Goal: Register for event/course

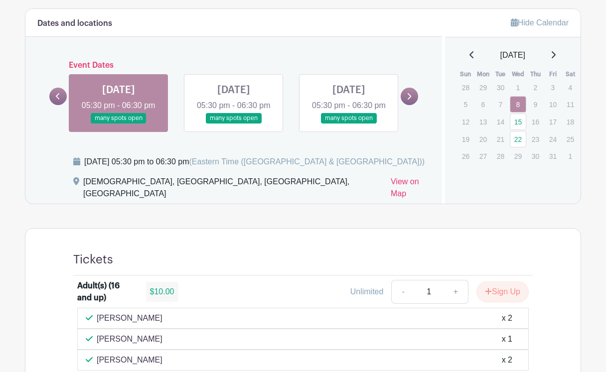
scroll to position [369, 0]
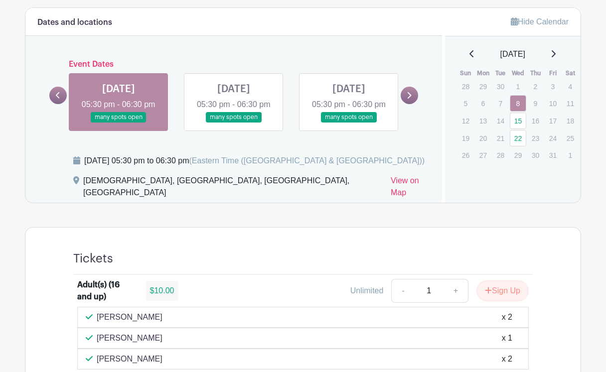
click at [119, 123] on link at bounding box center [119, 123] width 0 height 0
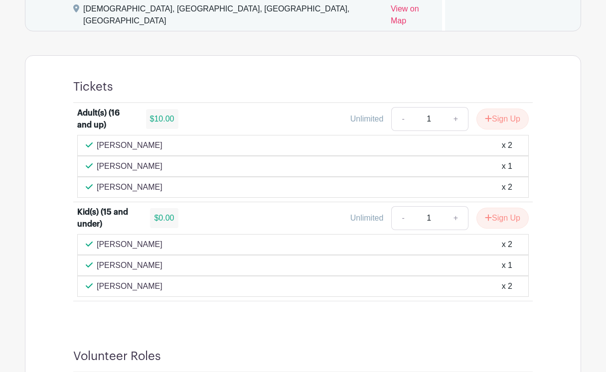
scroll to position [545, 0]
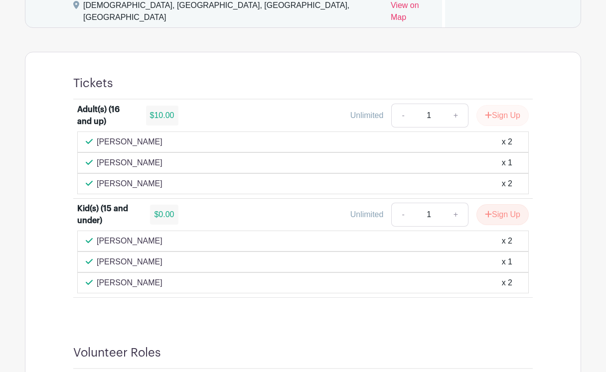
click at [511, 118] on button "Sign Up" at bounding box center [502, 115] width 52 height 21
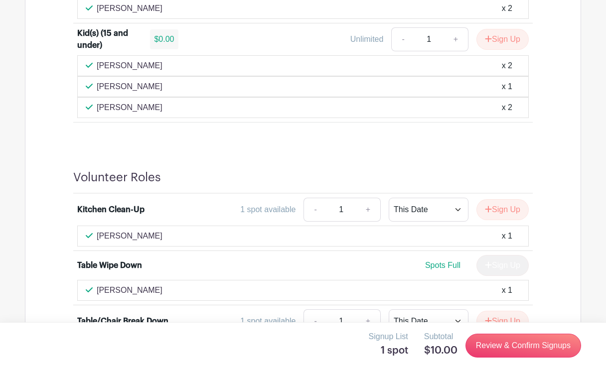
scroll to position [724, 0]
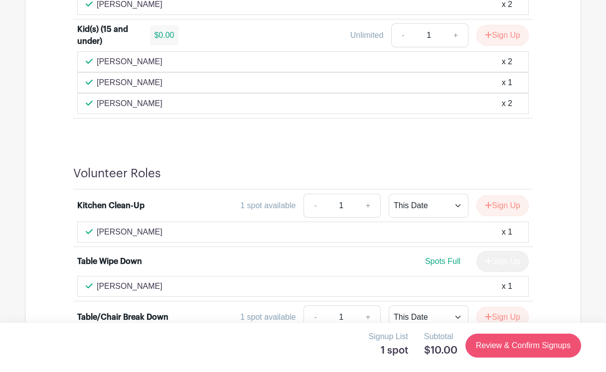
click at [510, 345] on link "Review & Confirm Signups" at bounding box center [523, 346] width 116 height 24
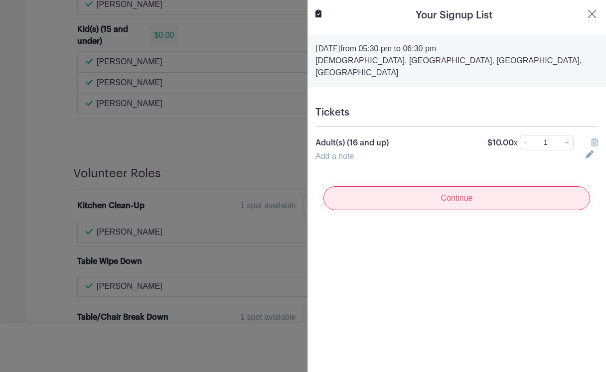
click at [485, 192] on input "Continue" at bounding box center [456, 198] width 266 height 24
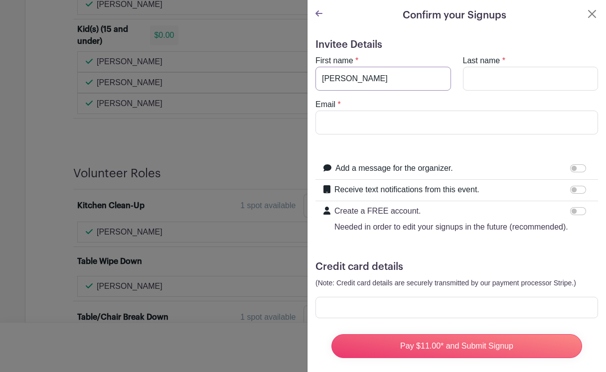
type input "[PERSON_NAME]"
type input "emma@"
type input "[PERSON_NAME][EMAIL_ADDRESS][DOMAIN_NAME]"
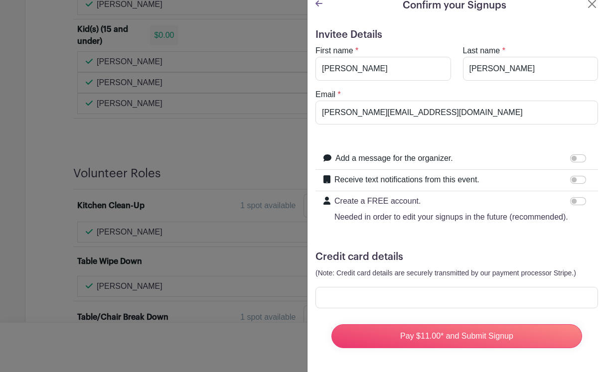
scroll to position [10, 0]
click at [579, 200] on input "Create a FREE account. Needed in order to edit your signups in the future (reco…" at bounding box center [578, 201] width 16 height 8
checkbox input "true"
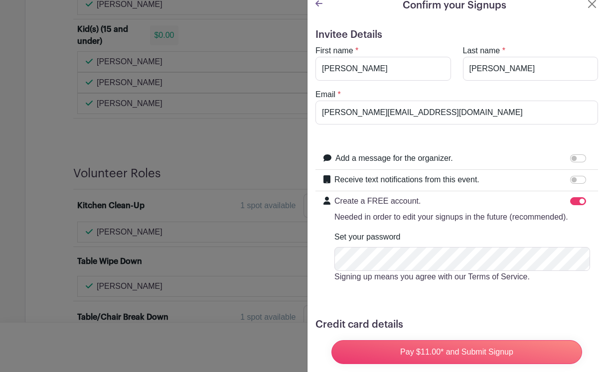
click at [331, 253] on div "Create a FREE account. Needed in order to edit your signups in the future (reco…" at bounding box center [456, 243] width 266 height 96
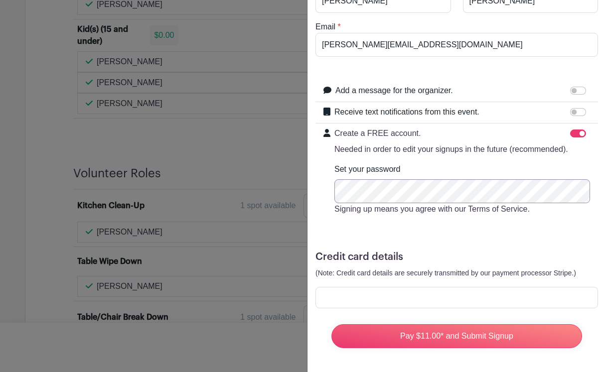
scroll to position [78, 0]
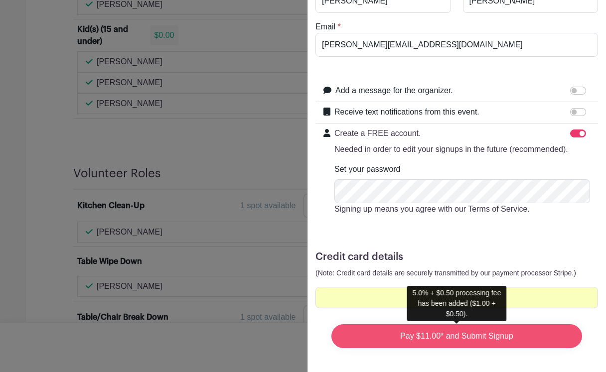
click at [469, 338] on input "Pay $11.00* and Submit Signup" at bounding box center [456, 336] width 250 height 24
click at [483, 338] on input "Pay $11.00* and Submit Signup" at bounding box center [456, 336] width 250 height 24
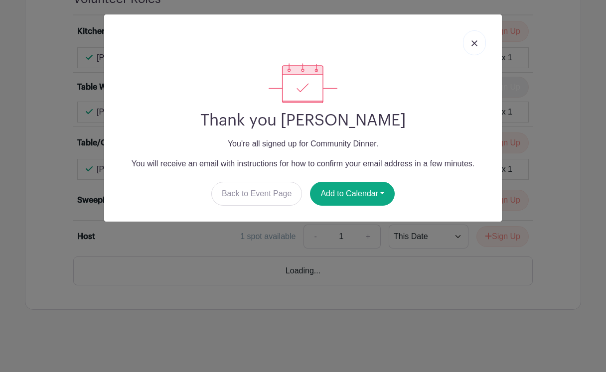
scroll to position [893, 0]
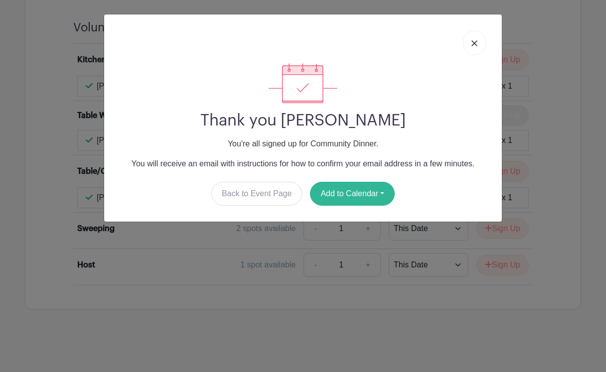
click at [367, 197] on button "Add to Calendar" at bounding box center [352, 194] width 85 height 24
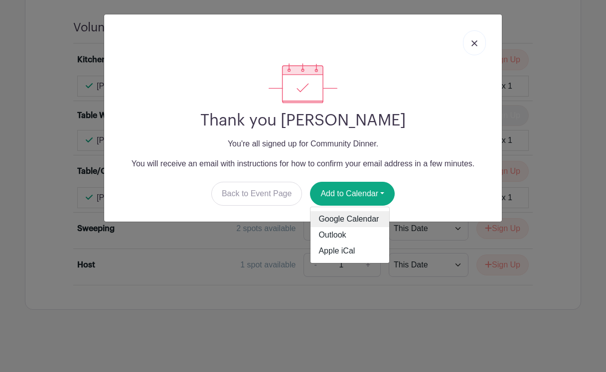
click at [364, 217] on link "Google Calendar" at bounding box center [349, 219] width 79 height 16
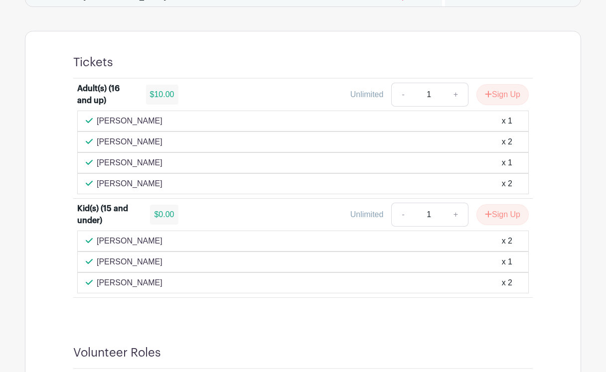
scroll to position [581, 0]
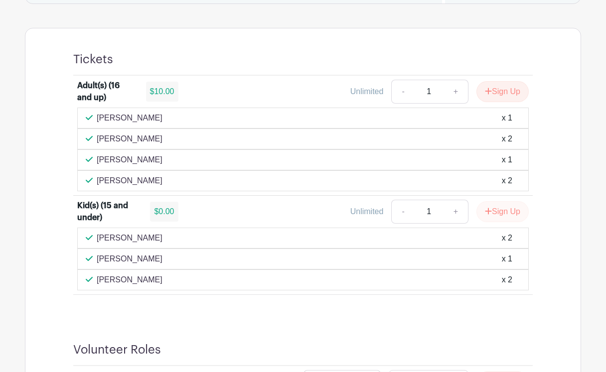
click at [501, 218] on button "Sign Up" at bounding box center [502, 211] width 52 height 21
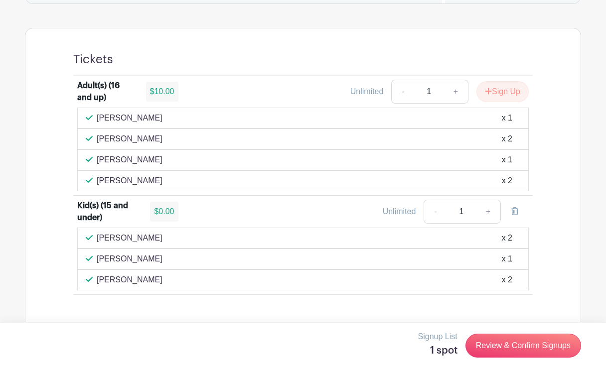
click at [487, 214] on link "+" at bounding box center [488, 212] width 25 height 24
type input "2"
click at [515, 348] on link "Review & Confirm Signups" at bounding box center [523, 346] width 116 height 24
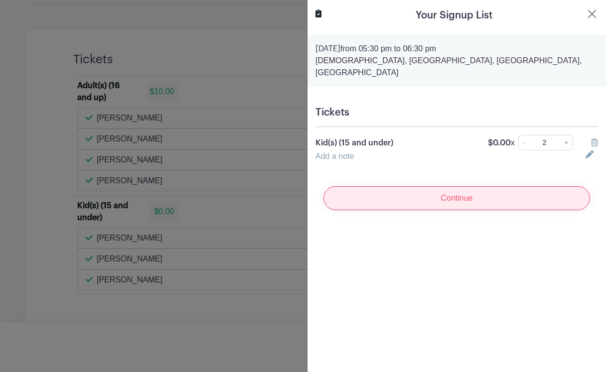
click at [489, 188] on input "Continue" at bounding box center [456, 198] width 266 height 24
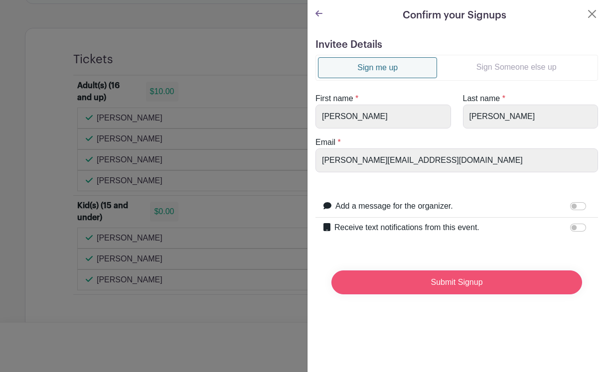
click at [472, 278] on input "Submit Signup" at bounding box center [456, 282] width 250 height 24
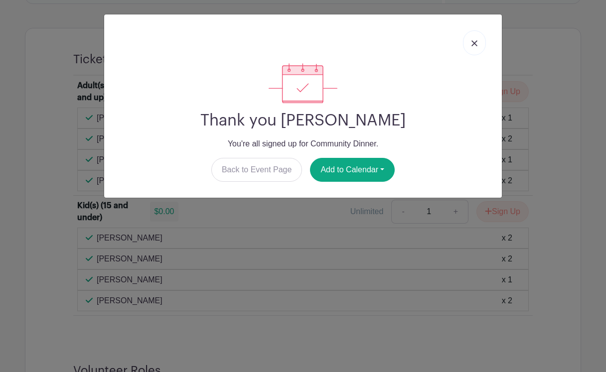
click at [476, 43] on img at bounding box center [474, 43] width 6 height 6
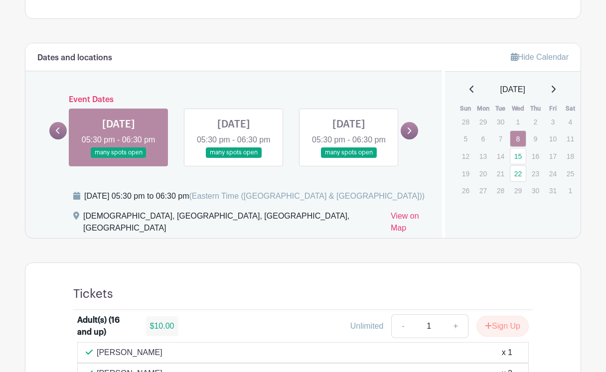
scroll to position [347, 0]
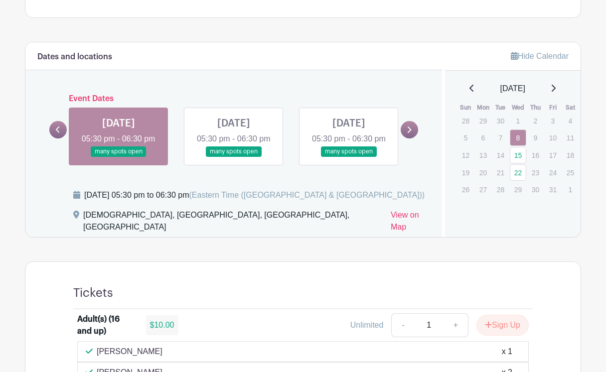
click at [234, 157] on link at bounding box center [234, 157] width 0 height 0
